Goal: Transaction & Acquisition: Obtain resource

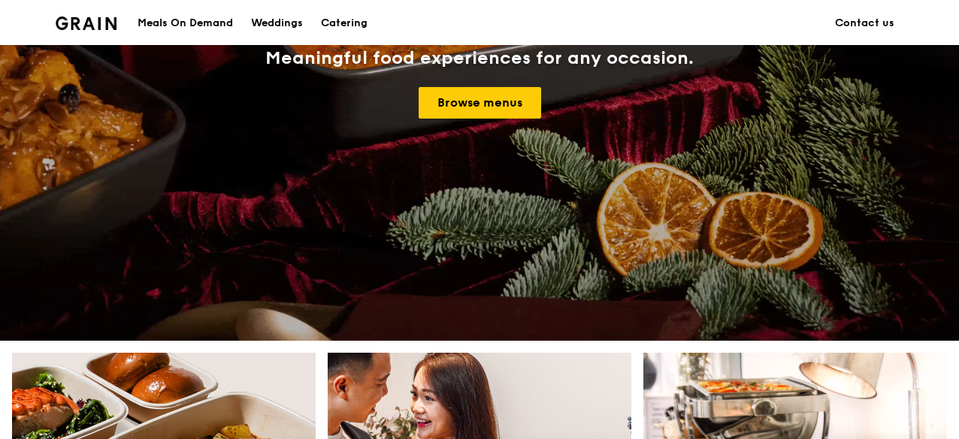
scroll to position [225, 0]
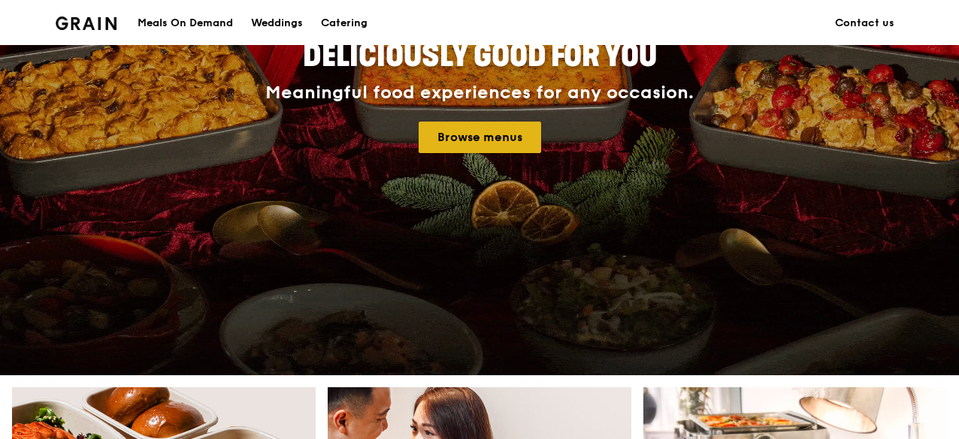
click at [499, 146] on link "Browse menus" at bounding box center [479, 138] width 122 height 32
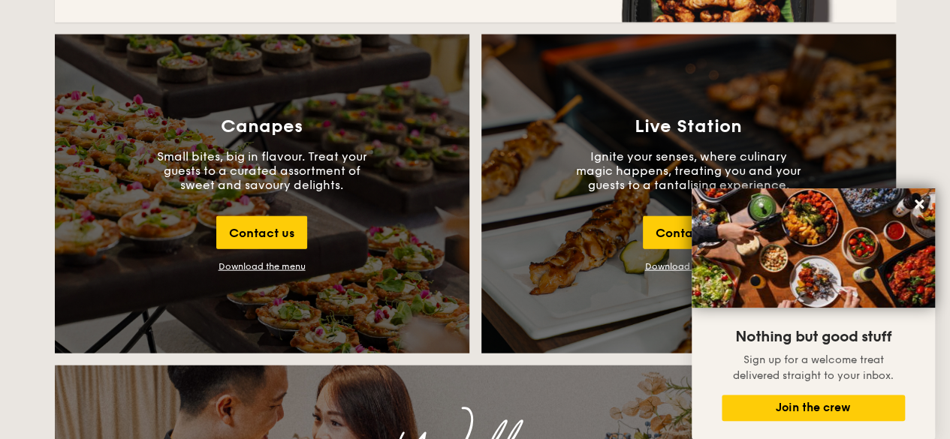
scroll to position [1653, 0]
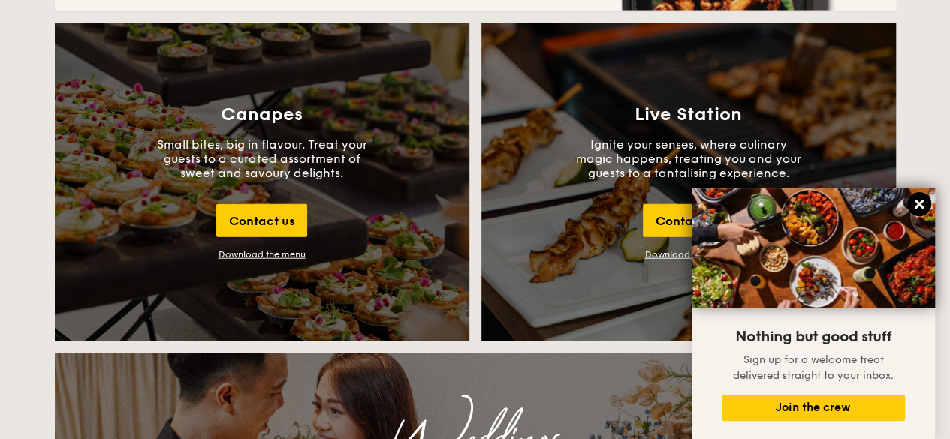
click at [920, 205] on icon at bounding box center [919, 204] width 9 height 9
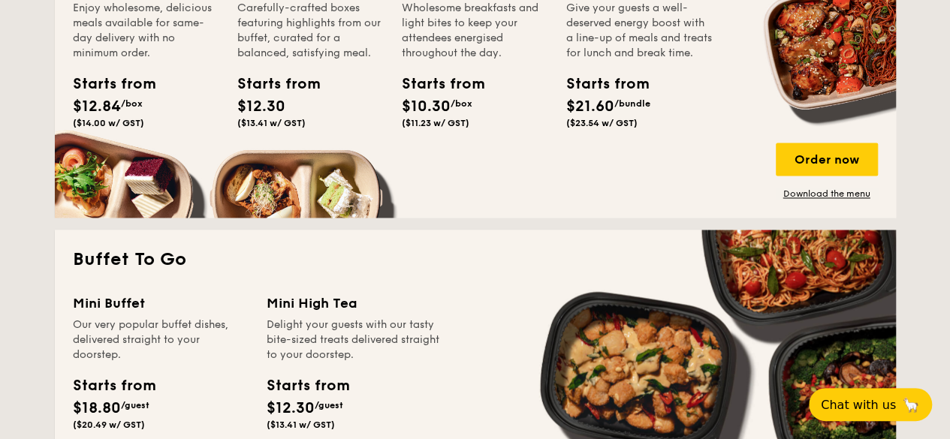
scroll to position [902, 0]
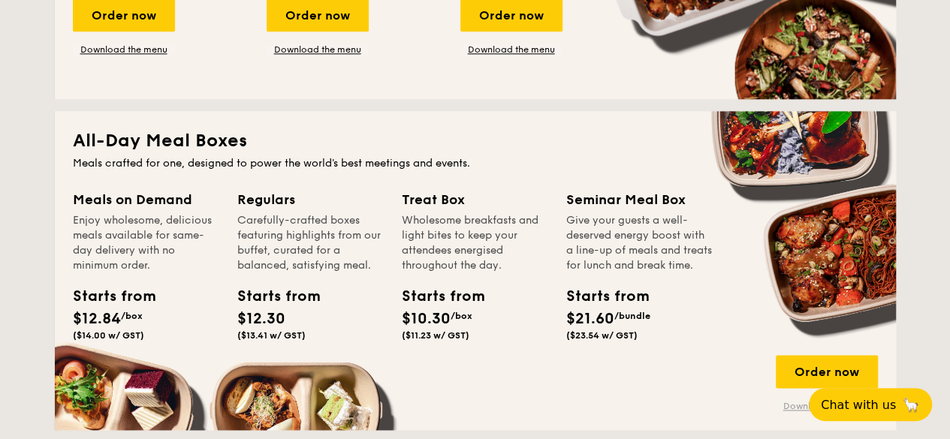
click at [796, 408] on link "Download the menu" at bounding box center [827, 406] width 102 height 12
